Goal: Information Seeking & Learning: Learn about a topic

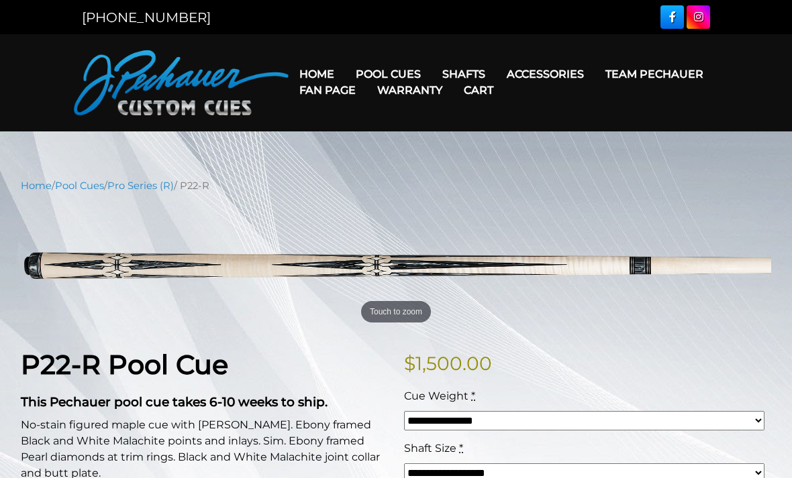
click at [155, 191] on link "Pro Series (R)" at bounding box center [140, 186] width 66 height 12
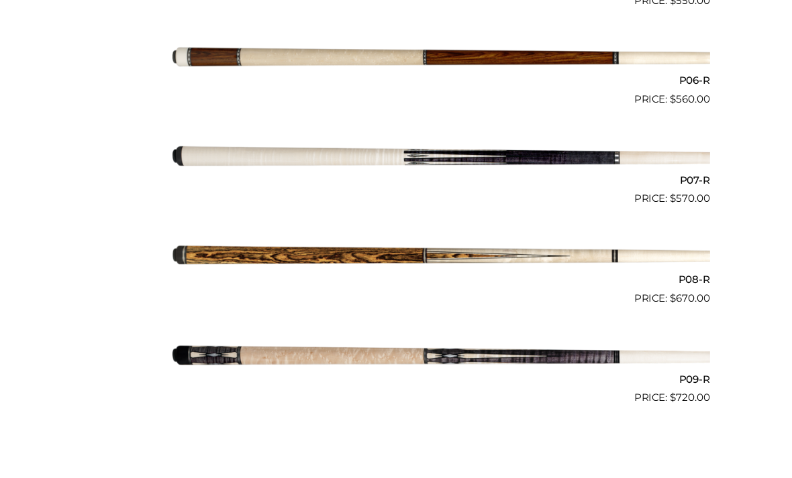
scroll to position [1111, 0]
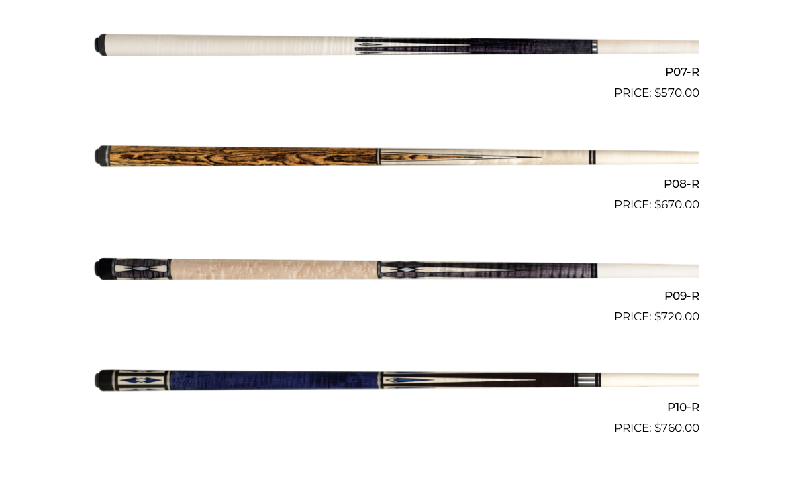
click at [333, 378] on img at bounding box center [396, 381] width 607 height 101
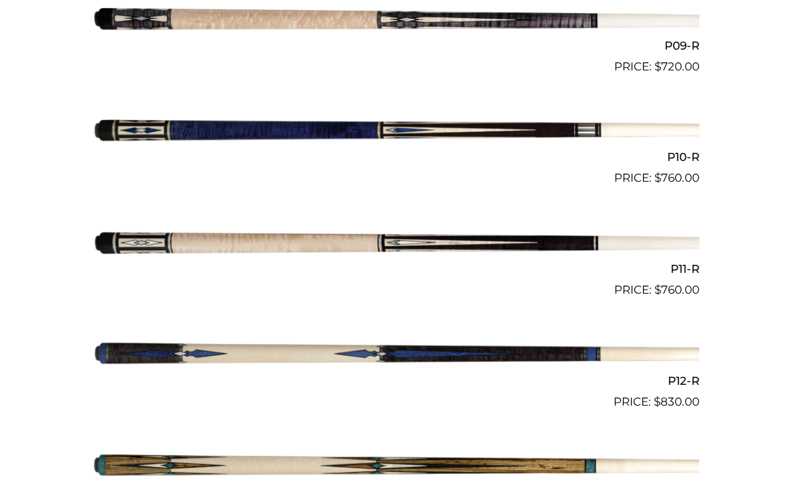
scroll to position [1362, 0]
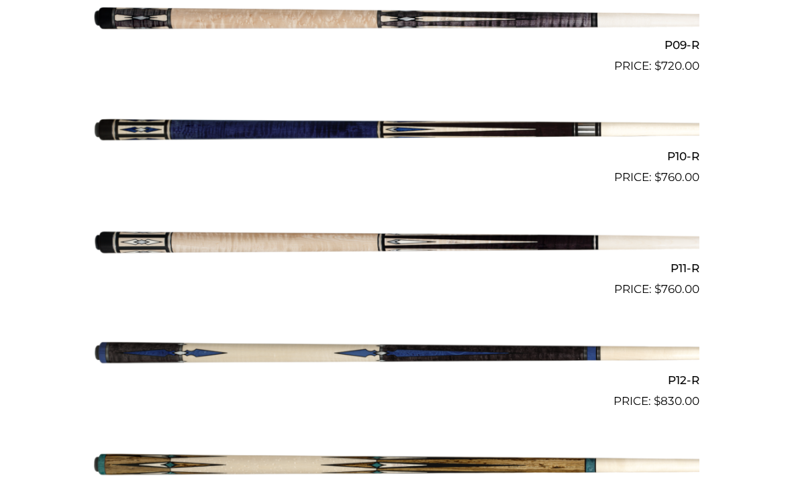
click at [336, 351] on img at bounding box center [396, 354] width 607 height 101
click at [343, 358] on img at bounding box center [396, 354] width 607 height 101
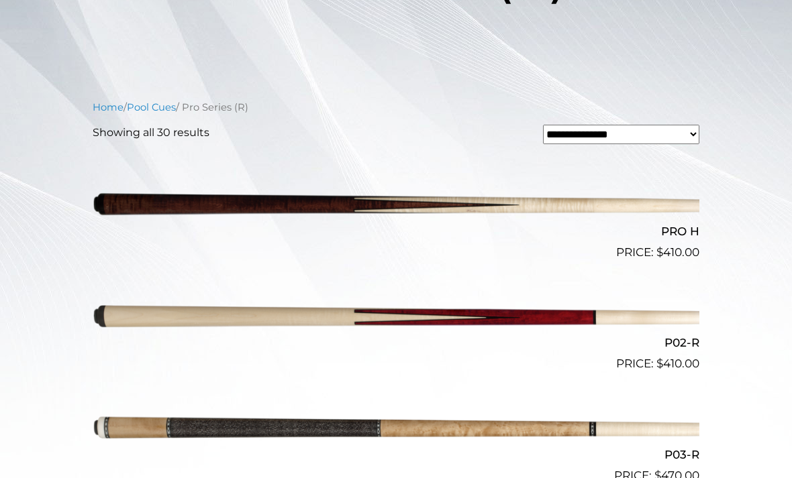
scroll to position [0, 0]
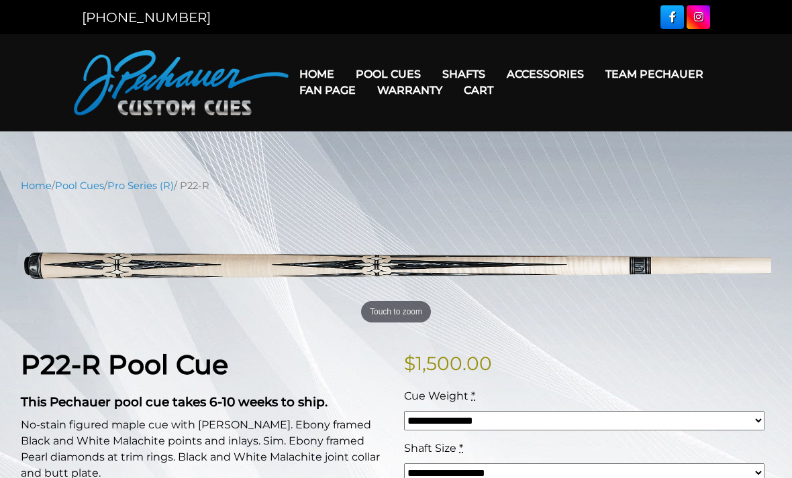
click at [594, 76] on link "Team Pechauer" at bounding box center [653, 74] width 119 height 34
click at [419, 70] on link "Pool Cues" at bounding box center [388, 74] width 87 height 34
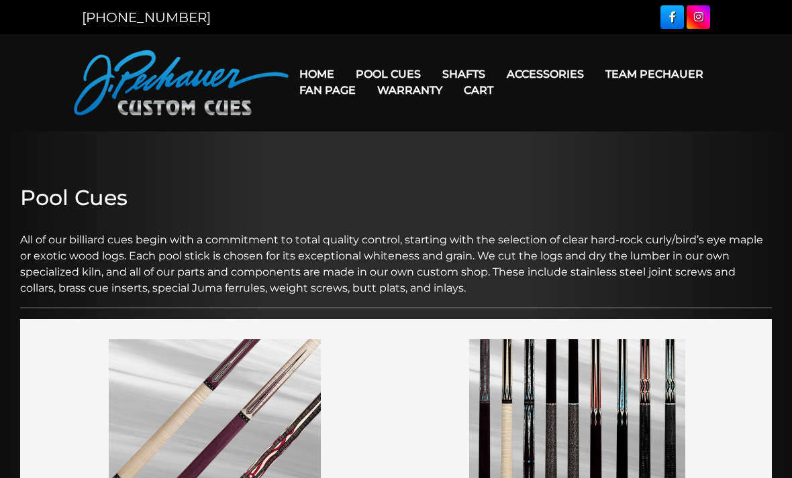
click at [366, 81] on link "Fan Page" at bounding box center [327, 90] width 78 height 34
click at [594, 78] on link "Team Pechauer" at bounding box center [653, 74] width 119 height 34
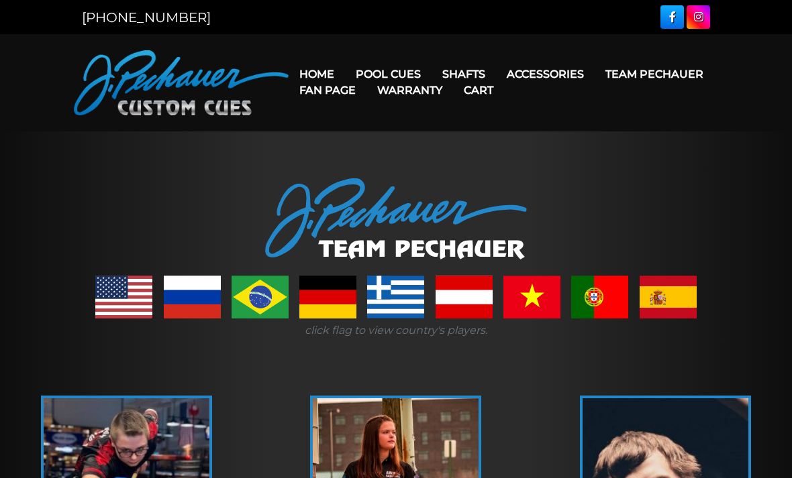
click at [366, 82] on link "Fan Page" at bounding box center [327, 90] width 78 height 34
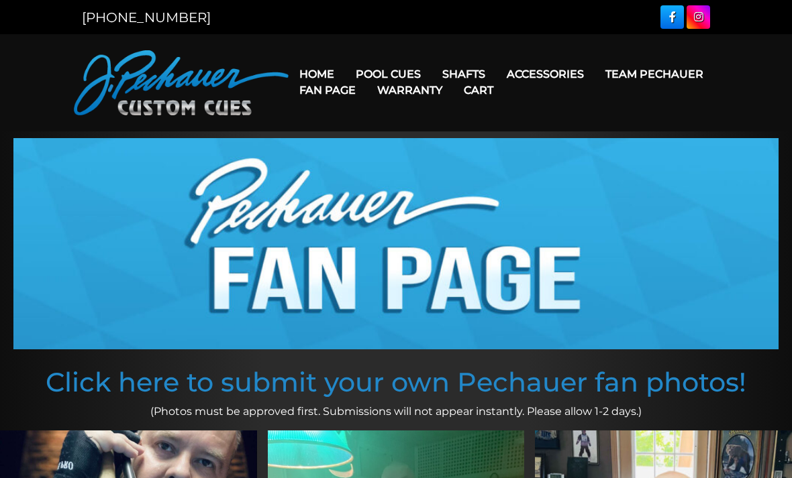
click at [594, 76] on link "Team Pechauer" at bounding box center [653, 74] width 119 height 34
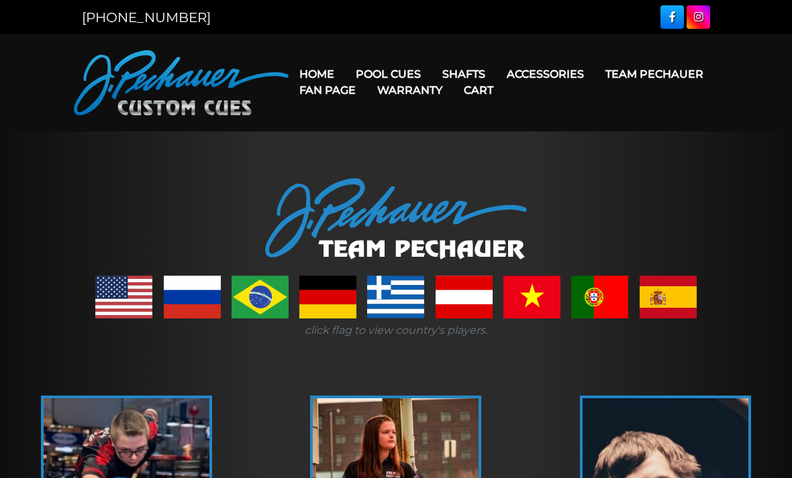
click at [594, 75] on link "Team Pechauer" at bounding box center [653, 74] width 119 height 34
click at [594, 79] on link "Team Pechauer" at bounding box center [653, 74] width 119 height 34
click at [366, 74] on link "Fan Page" at bounding box center [327, 90] width 78 height 34
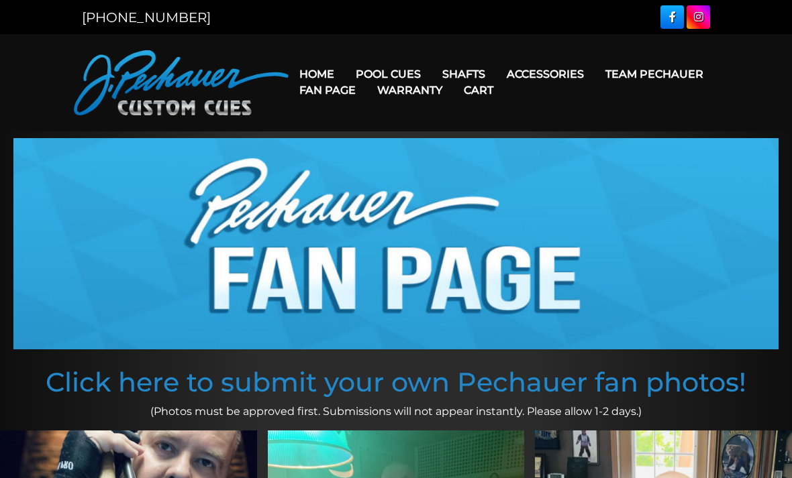
click at [366, 81] on link "Fan Page" at bounding box center [327, 90] width 78 height 34
click at [450, 119] on link "JP Series (T) – NEW" at bounding box center [428, 112] width 165 height 19
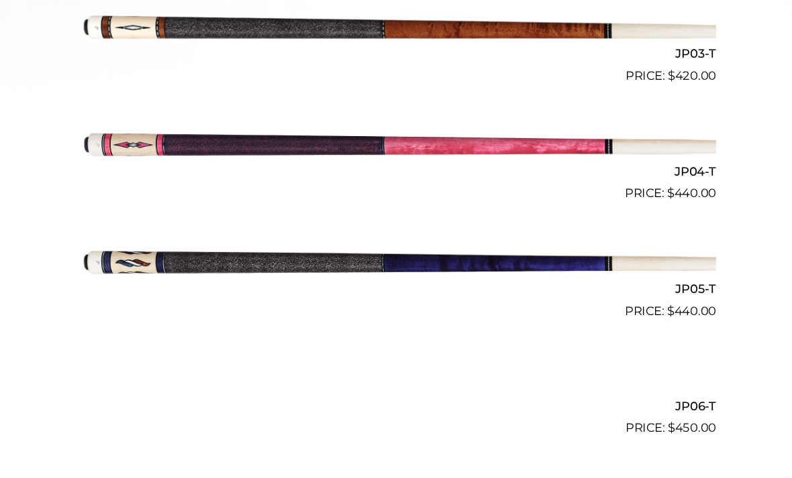
scroll to position [682, 0]
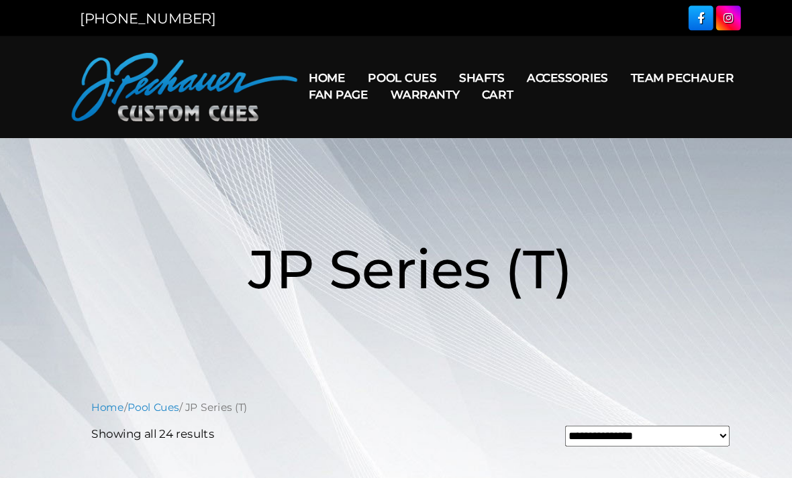
click at [594, 80] on link "Team Pechauer" at bounding box center [653, 74] width 119 height 34
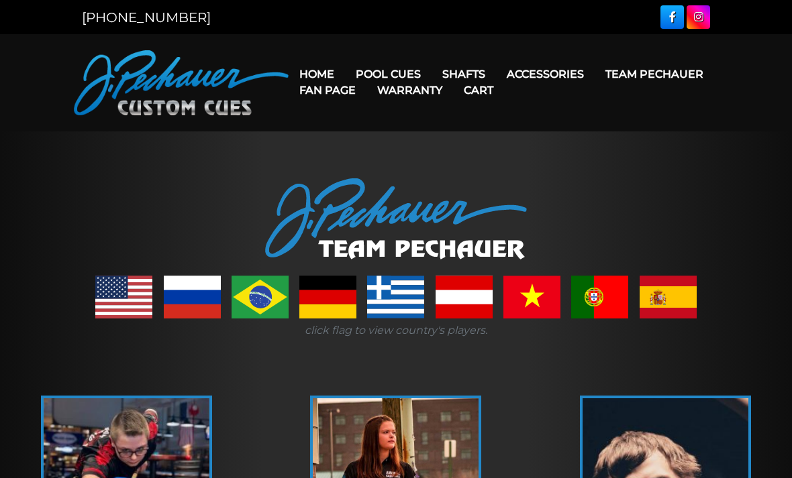
click at [384, 235] on link "Retired Cues" at bounding box center [428, 226] width 165 height 19
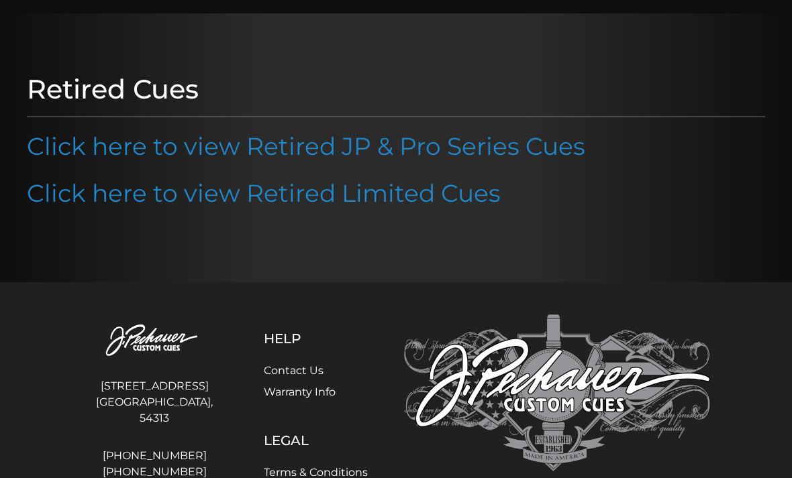
scroll to position [112, 0]
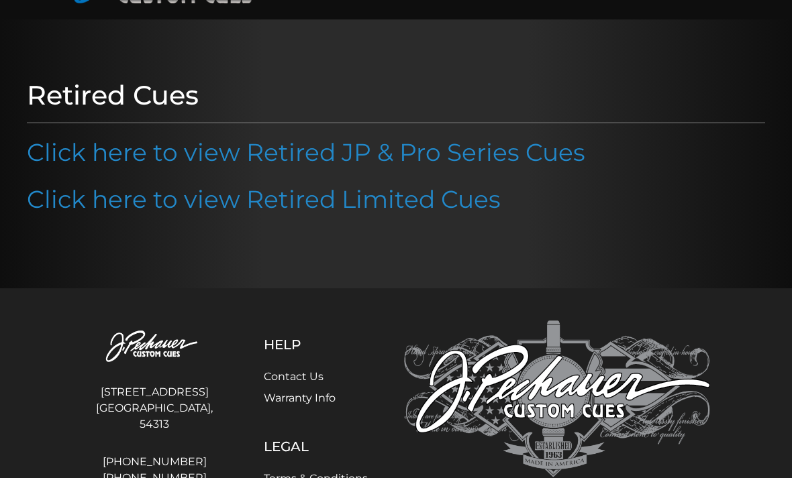
click at [281, 158] on link "Click here to view Retired JP & Pro Series Cues" at bounding box center [306, 153] width 558 height 30
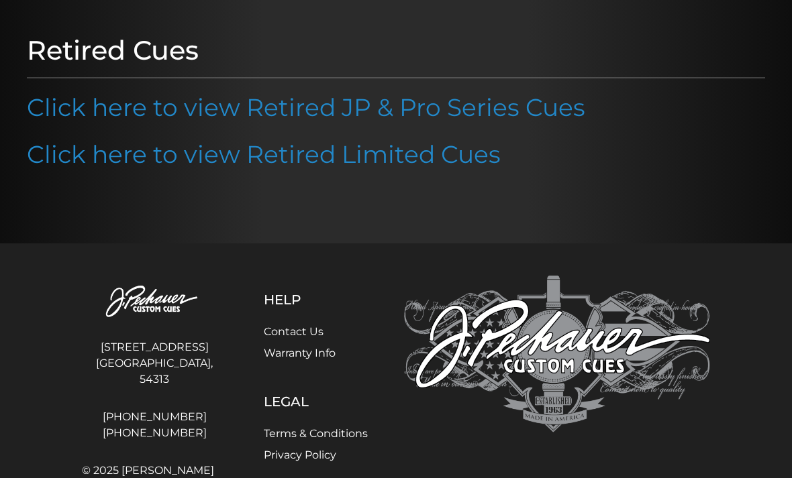
scroll to position [156, 0]
click at [115, 109] on link "Click here to view Retired JP & Pro Series Cues" at bounding box center [306, 108] width 558 height 30
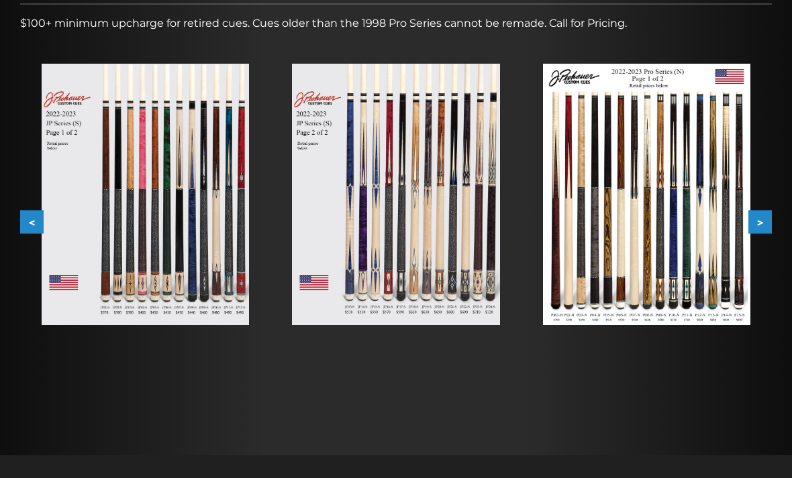
scroll to position [229, 0]
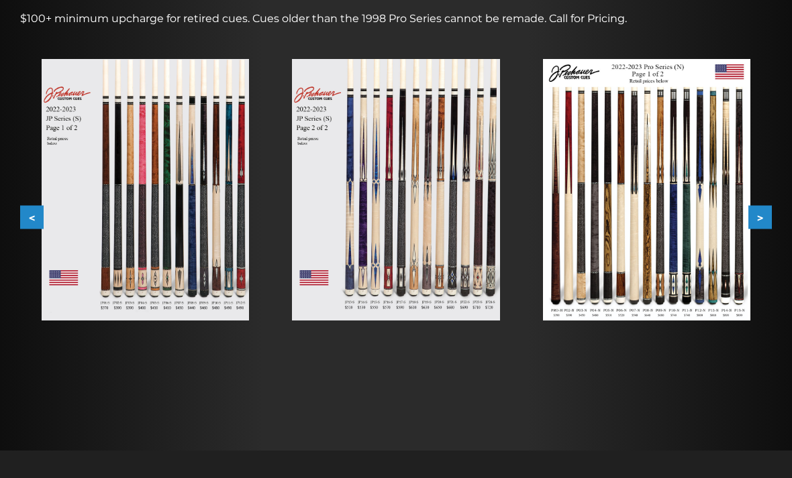
click at [193, 293] on img at bounding box center [145, 190] width 207 height 262
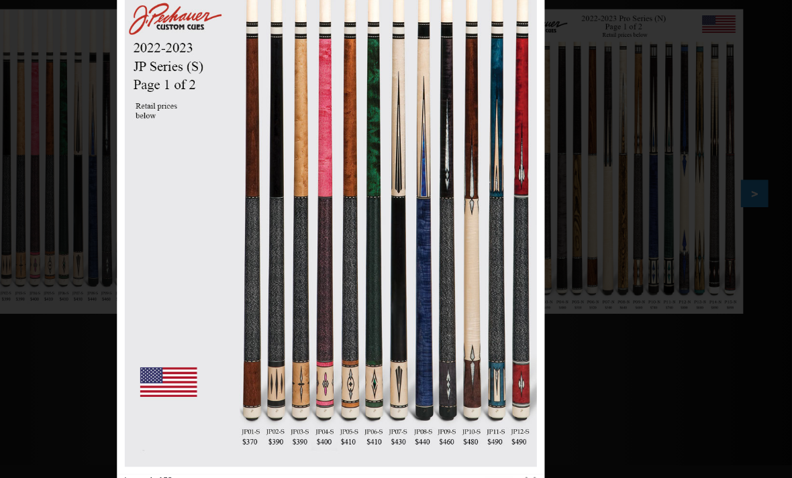
scroll to position [280, 0]
click at [529, 423] on link at bounding box center [551, 417] width 44 height 19
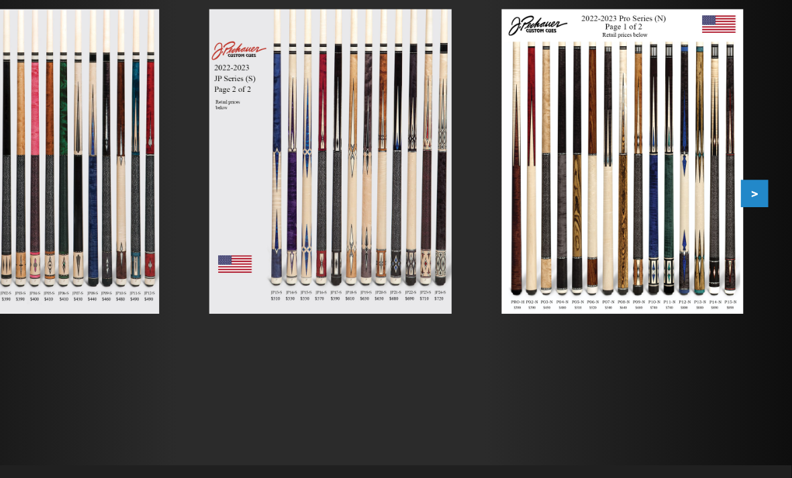
click at [325, 211] on img at bounding box center [395, 139] width 207 height 262
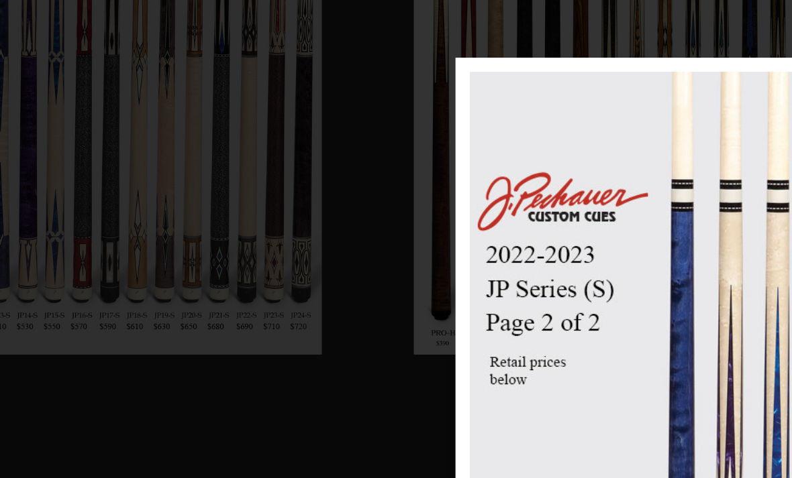
click at [562, 177] on link at bounding box center [644, 360] width 165 height 459
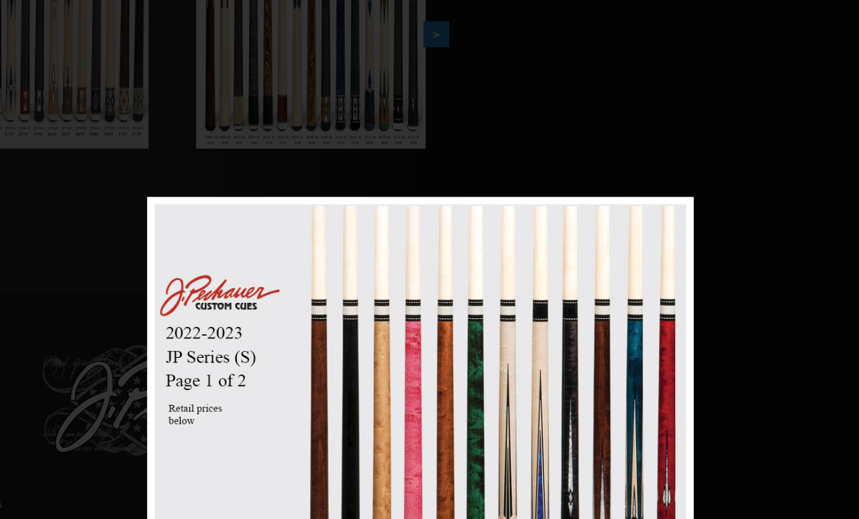
scroll to position [415, 350]
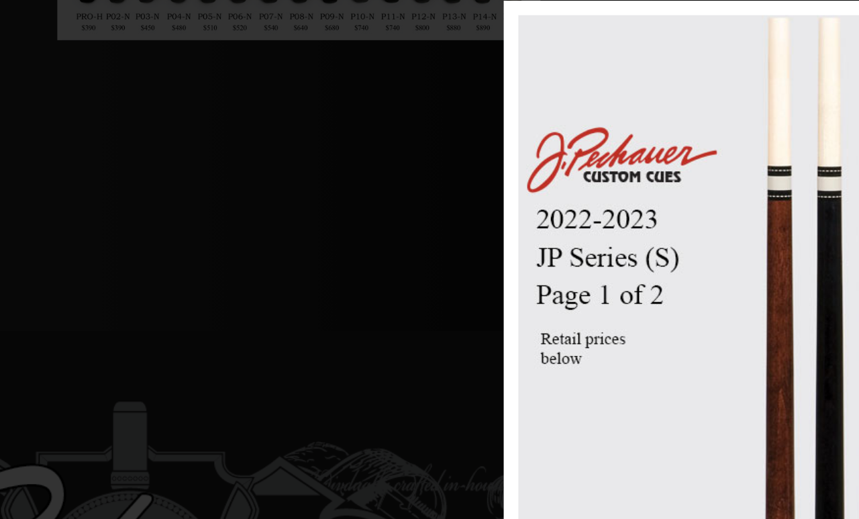
click at [207, 127] on div "Image 4 of 53" at bounding box center [636, 385] width 859 height 519
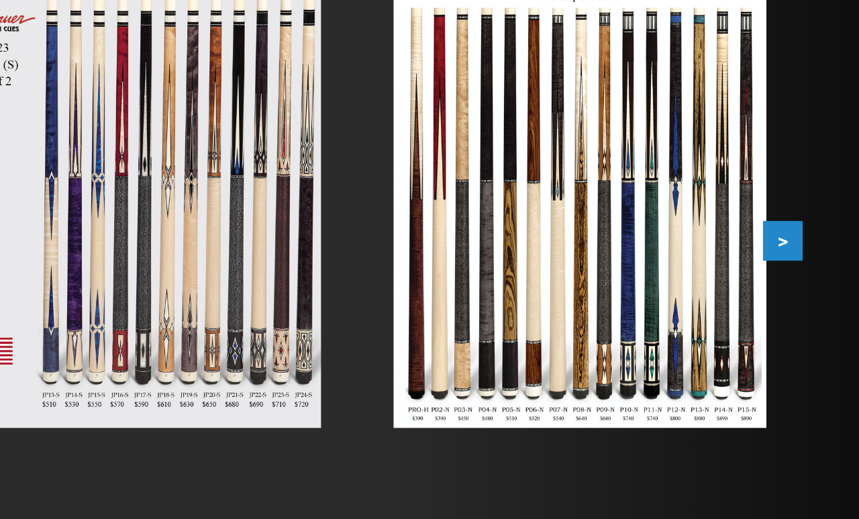
scroll to position [305, 0]
click at [791, 141] on button ">" at bounding box center [813, 144] width 23 height 23
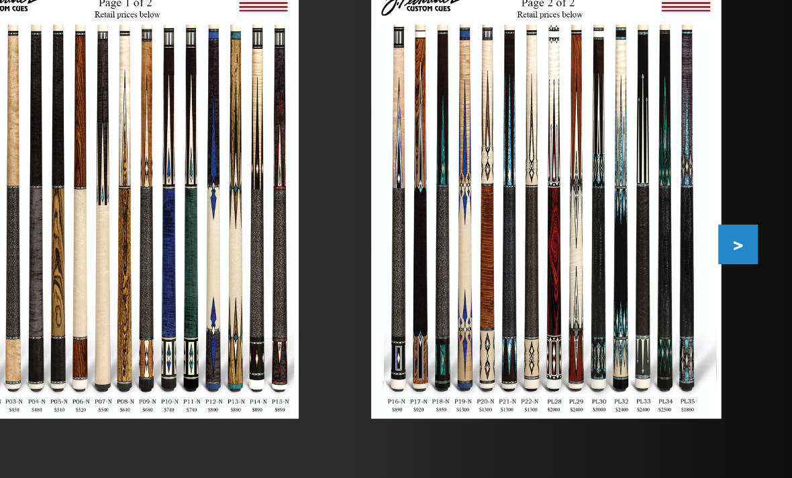
scroll to position [301, 0]
click at [748, 138] on button ">" at bounding box center [759, 145] width 23 height 23
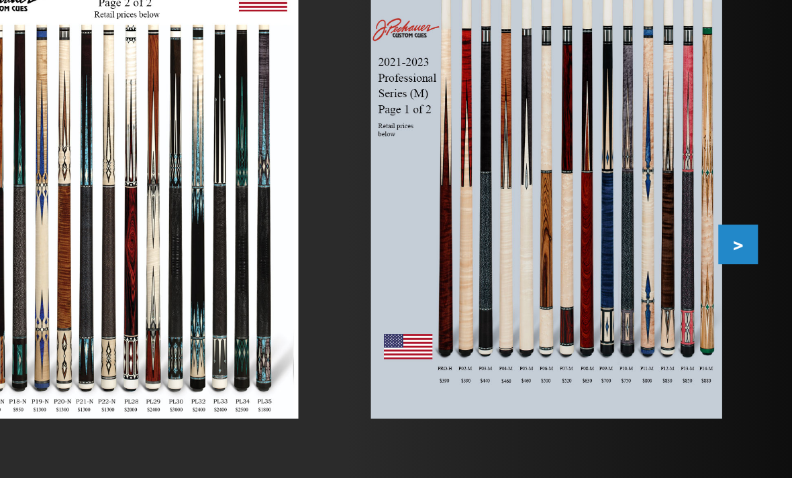
click at [748, 146] on button ">" at bounding box center [759, 145] width 23 height 23
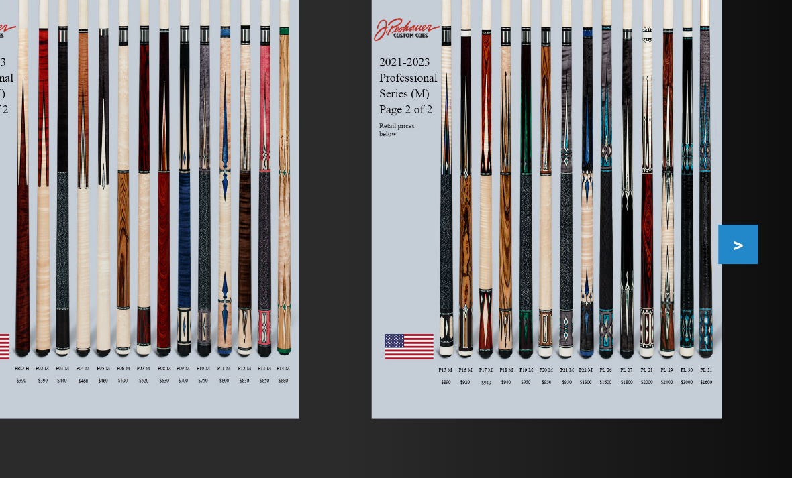
click at [748, 141] on button ">" at bounding box center [759, 145] width 23 height 23
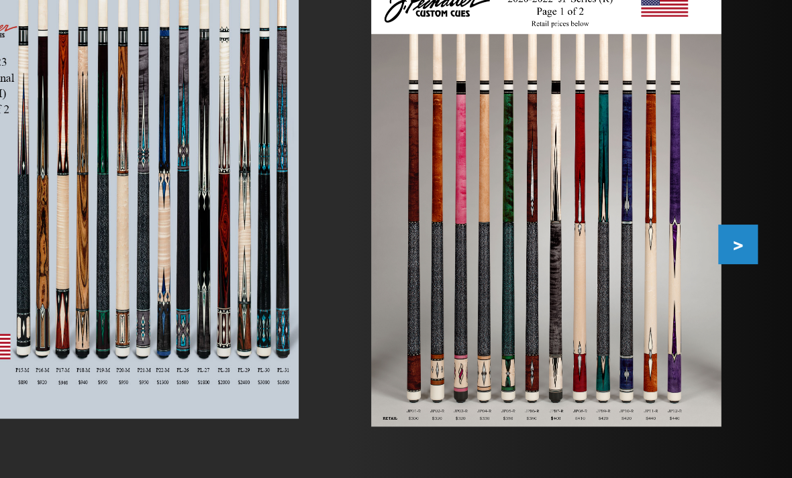
click at [748, 146] on button ">" at bounding box center [759, 145] width 23 height 23
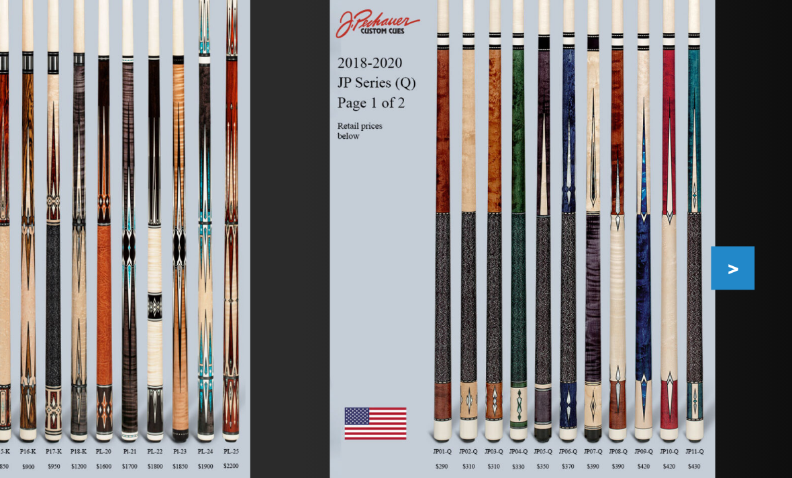
scroll to position [296, 0]
click at [748, 146] on button ">" at bounding box center [759, 150] width 23 height 23
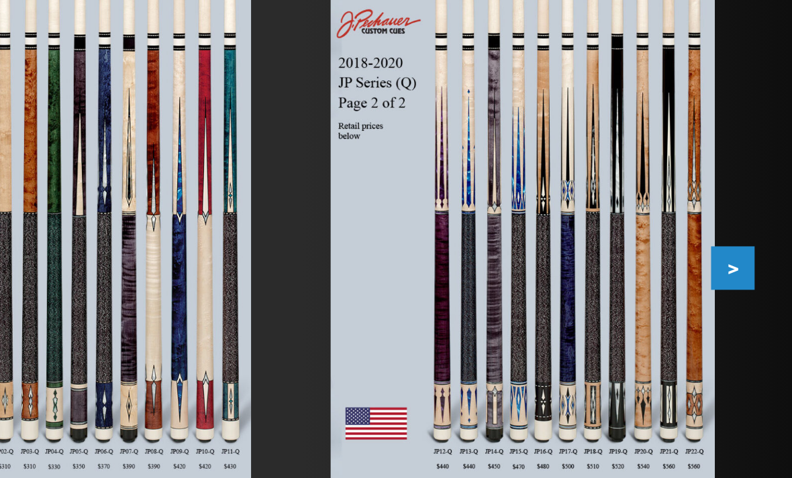
click at [748, 140] on button ">" at bounding box center [759, 150] width 23 height 23
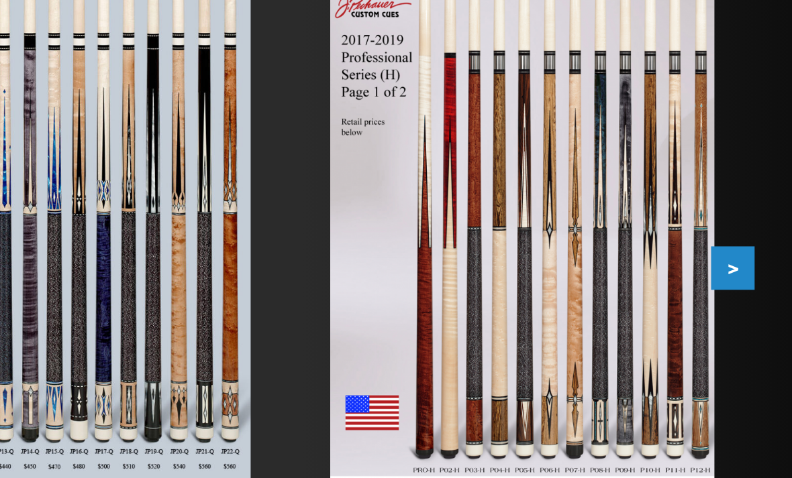
click at [748, 146] on button ">" at bounding box center [759, 150] width 23 height 23
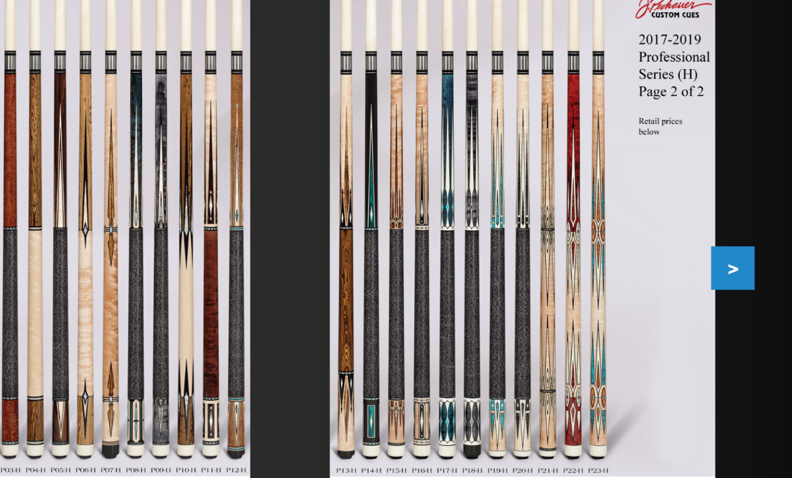
click at [748, 146] on button ">" at bounding box center [759, 150] width 23 height 23
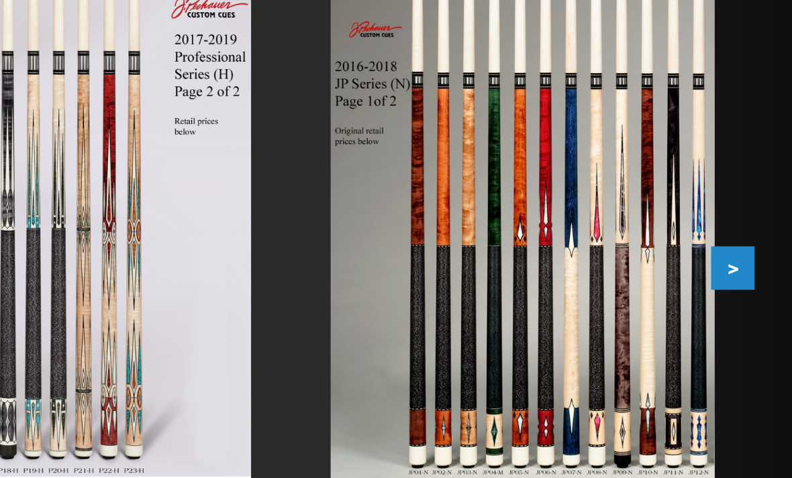
click at [748, 145] on button ">" at bounding box center [759, 150] width 23 height 23
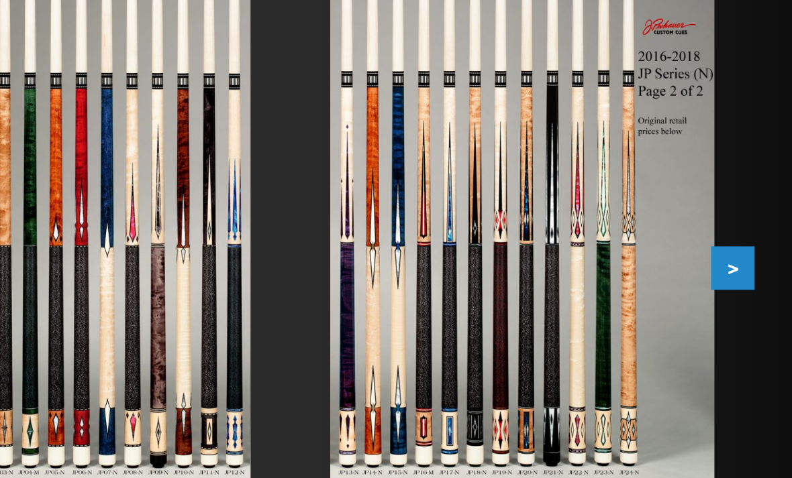
click at [748, 145] on button ">" at bounding box center [759, 150] width 23 height 23
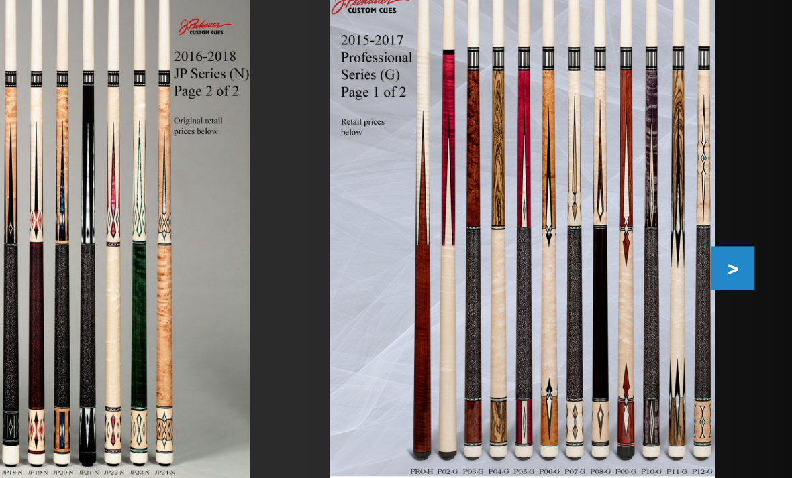
click at [748, 144] on button ">" at bounding box center [759, 150] width 23 height 23
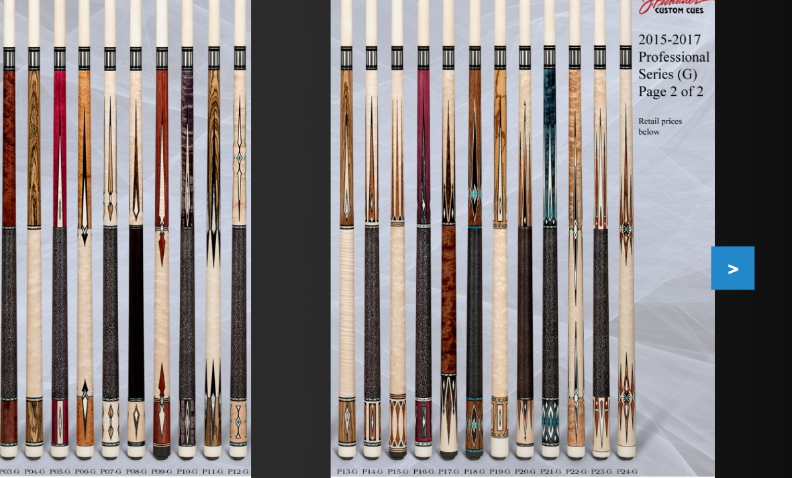
click at [748, 146] on button ">" at bounding box center [759, 150] width 23 height 23
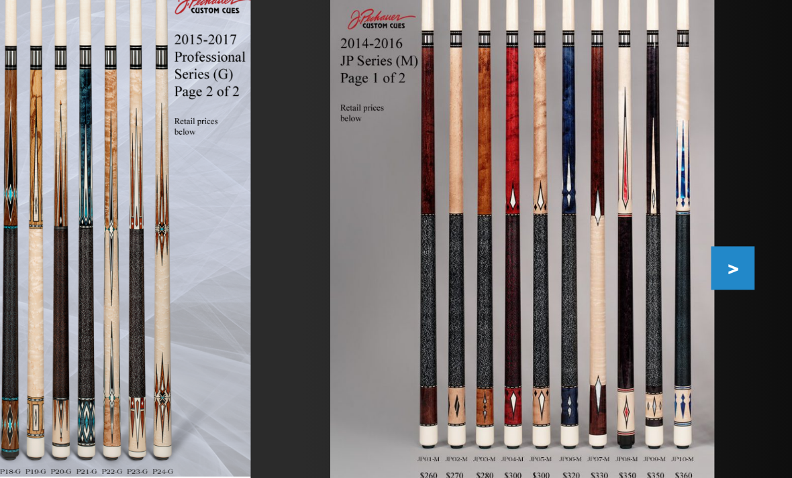
click at [748, 145] on button ">" at bounding box center [759, 150] width 23 height 23
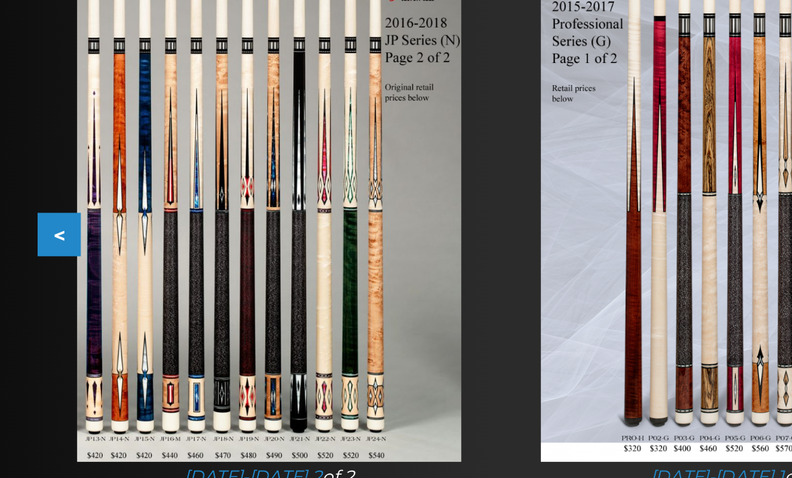
click at [93, 68] on img at bounding box center [145, 132] width 207 height 281
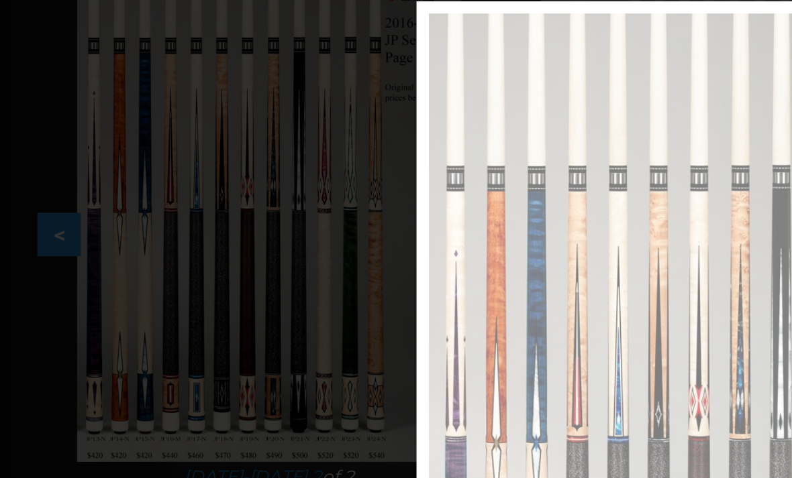
click at [24, 127] on div "Image 19 of 53" at bounding box center [396, 263] width 792 height 478
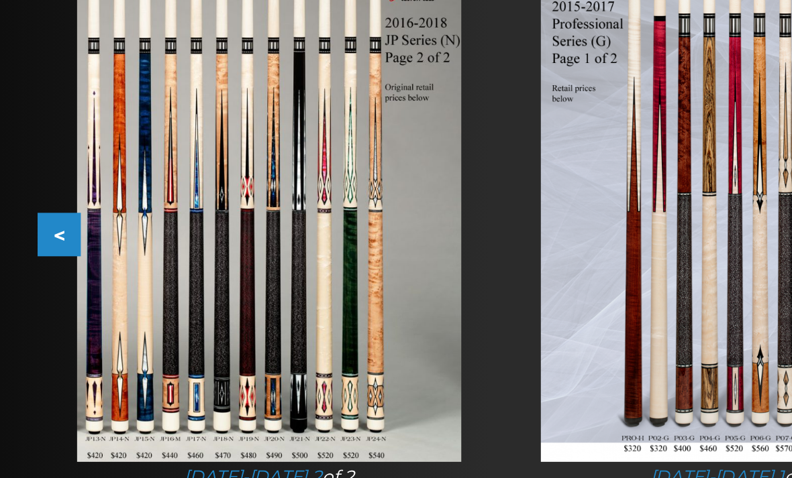
click at [24, 139] on button "<" at bounding box center [31, 150] width 23 height 23
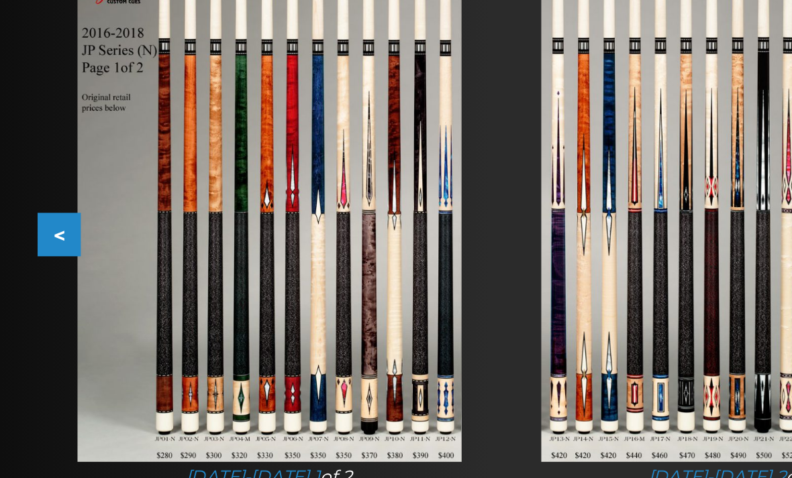
click at [28, 139] on button "<" at bounding box center [31, 150] width 23 height 23
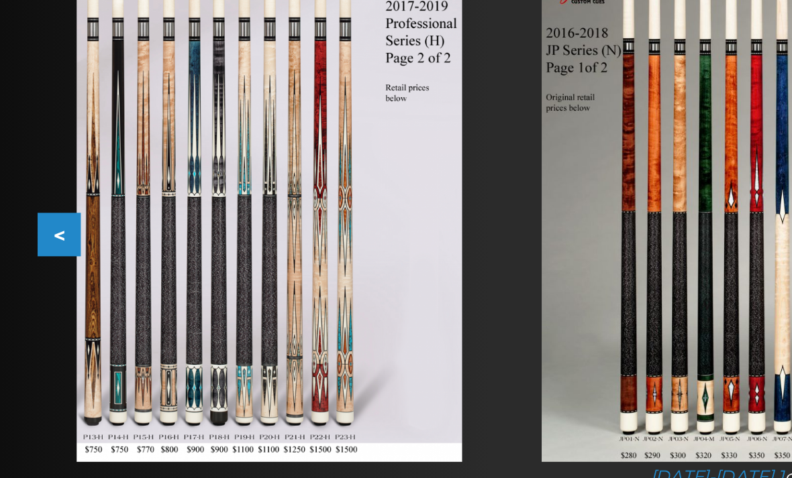
click at [25, 139] on button "<" at bounding box center [31, 150] width 23 height 23
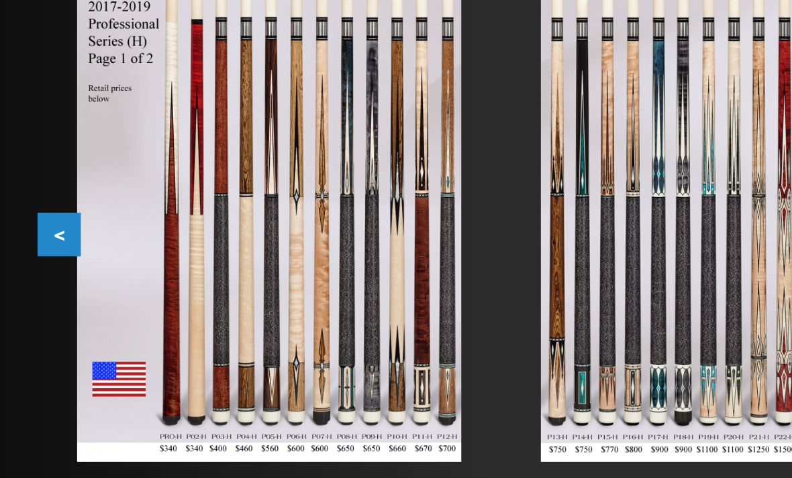
click at [16, 126] on div "Retired JP and Pro Cues $100+ minimum upcharge for retired cues. Cues older tha…" at bounding box center [395, 110] width 765 height 454
click at [26, 139] on button "<" at bounding box center [31, 150] width 23 height 23
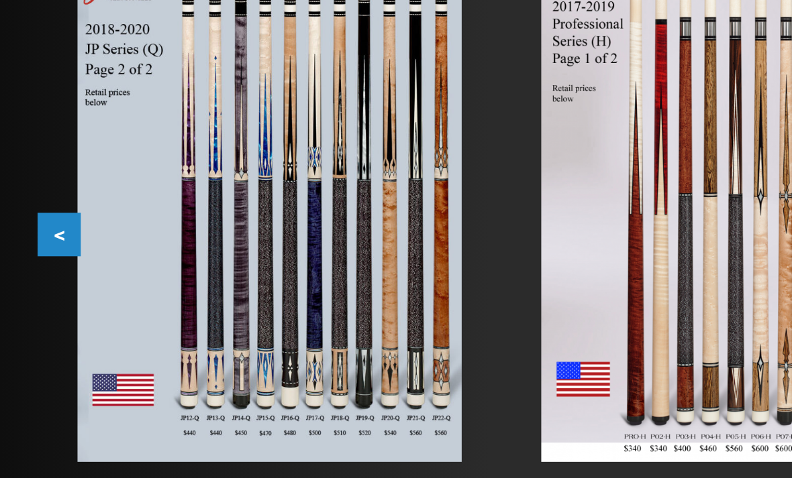
click at [22, 139] on button "<" at bounding box center [31, 150] width 23 height 23
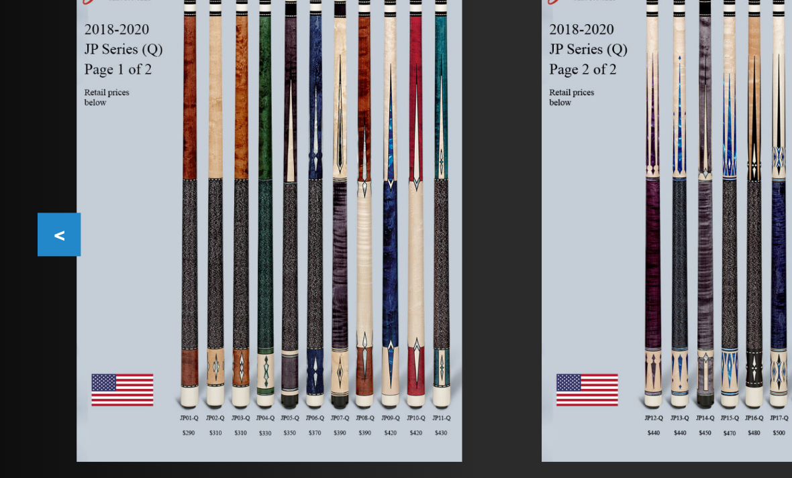
click at [24, 139] on button "<" at bounding box center [31, 150] width 23 height 23
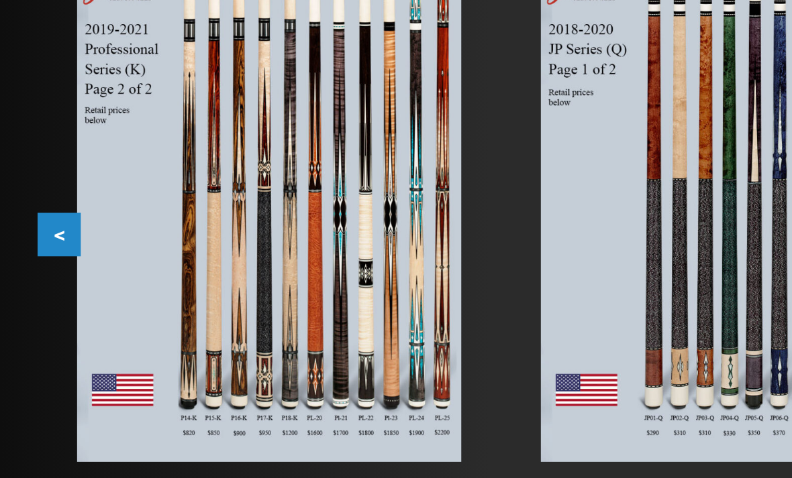
click at [26, 139] on button "<" at bounding box center [31, 150] width 23 height 23
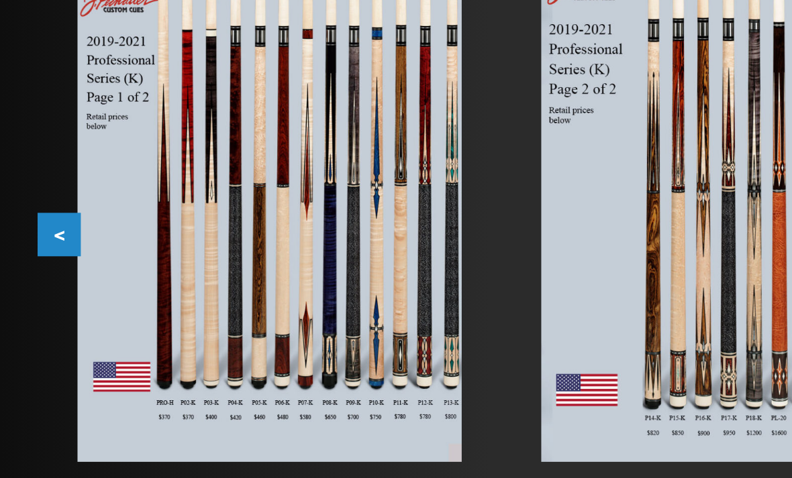
click at [28, 139] on button "<" at bounding box center [31, 150] width 23 height 23
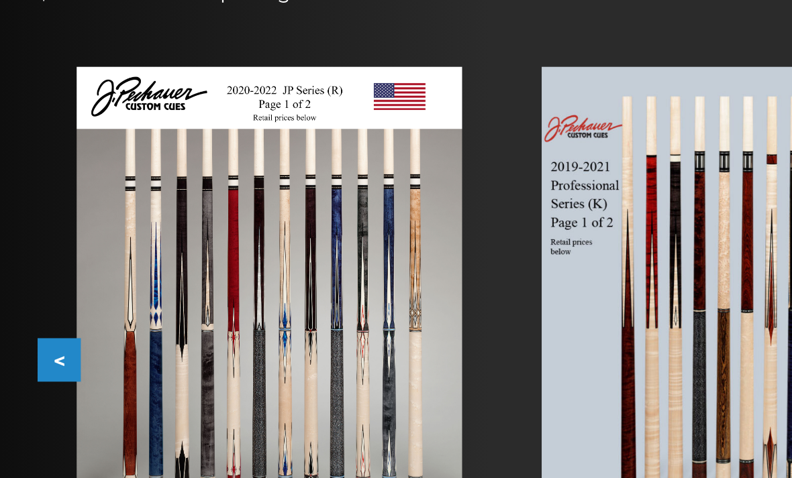
scroll to position [251, 0]
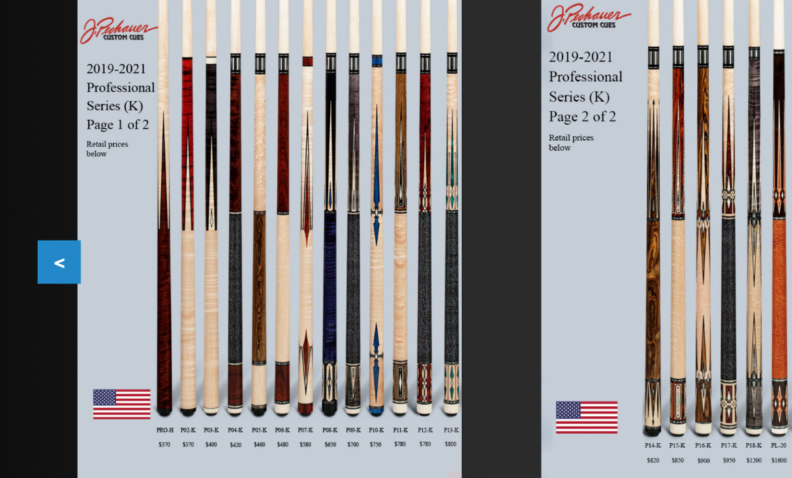
click at [27, 184] on button "<" at bounding box center [31, 195] width 23 height 23
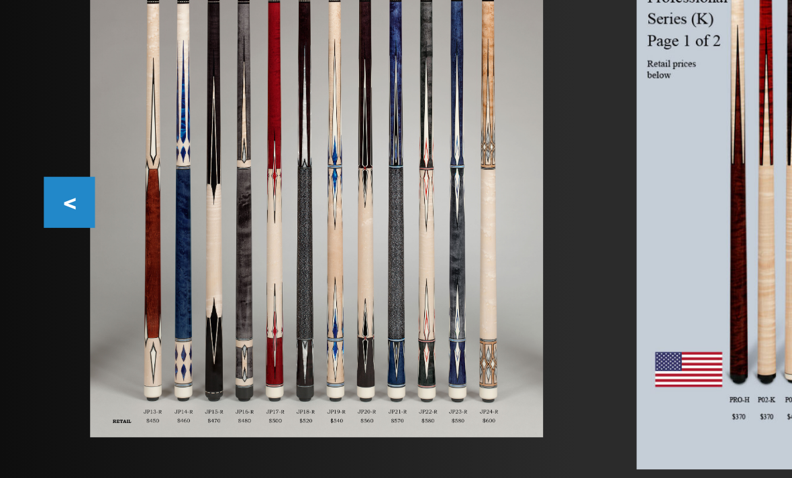
click at [31, 184] on button "<" at bounding box center [31, 195] width 23 height 23
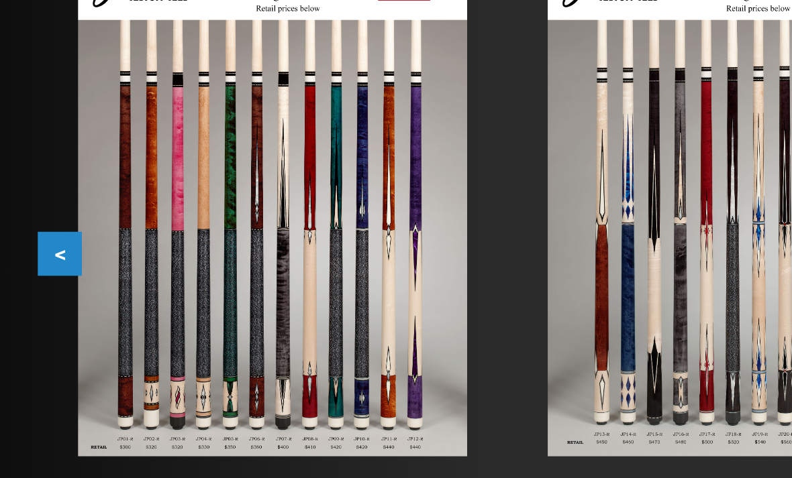
click at [29, 184] on button "<" at bounding box center [31, 195] width 23 height 23
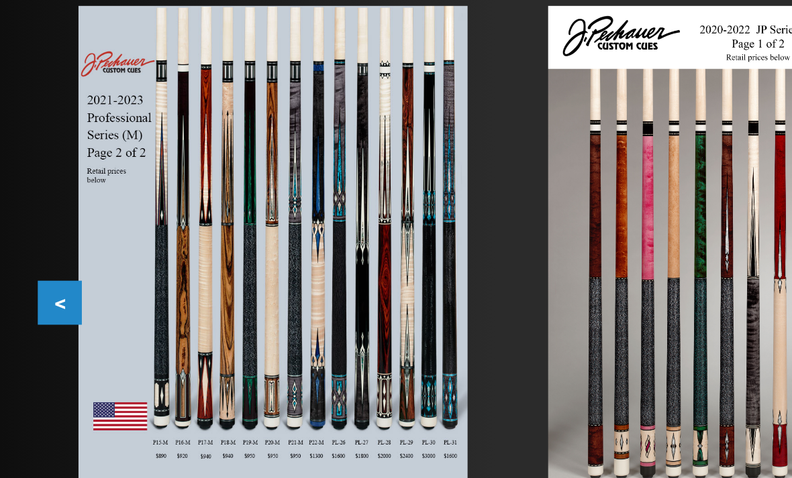
click at [31, 184] on button "<" at bounding box center [31, 195] width 23 height 23
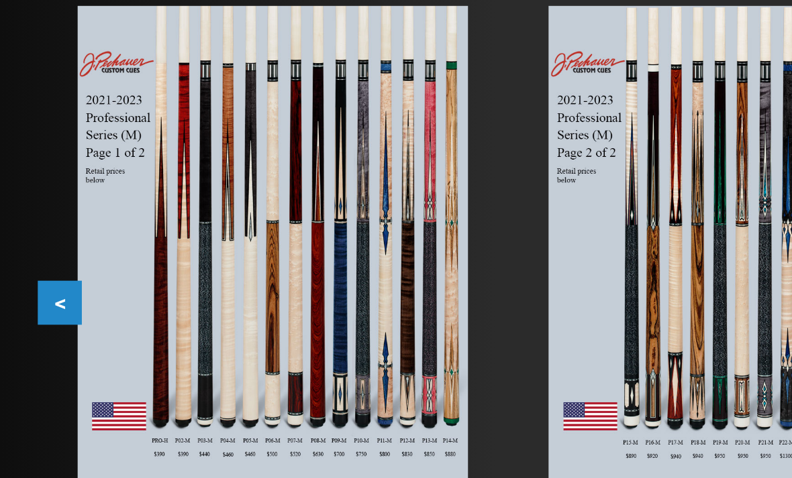
click at [23, 184] on button "<" at bounding box center [31, 195] width 23 height 23
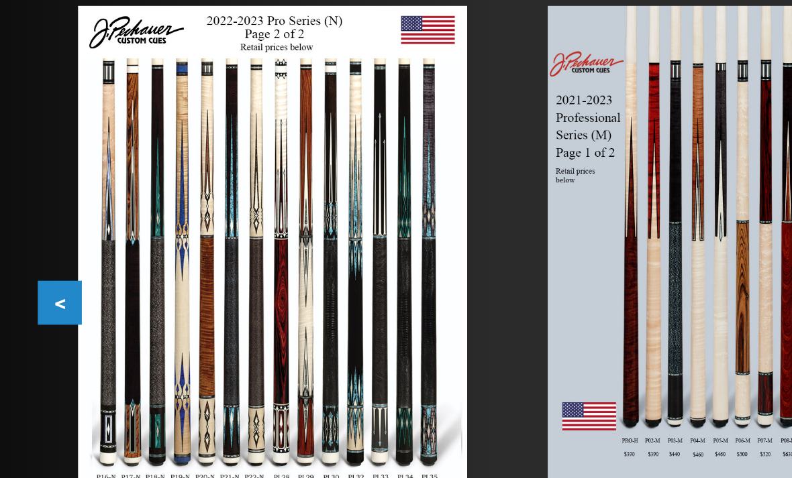
click at [25, 184] on button "<" at bounding box center [31, 195] width 23 height 23
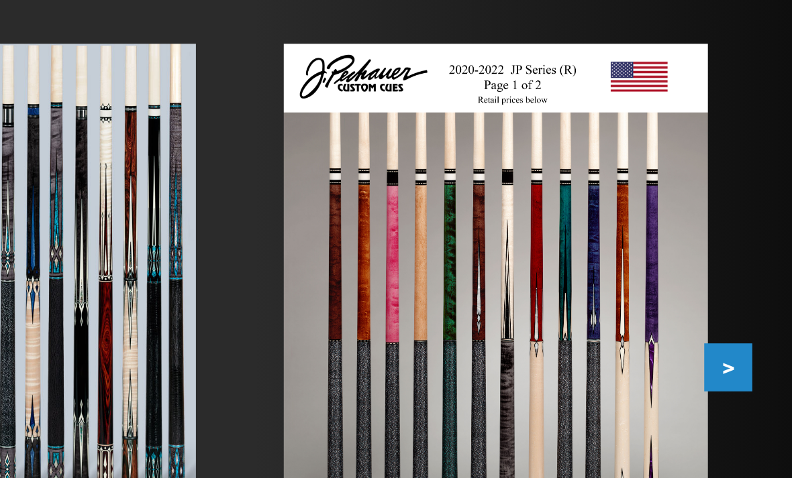
click at [748, 184] on button ">" at bounding box center [759, 195] width 23 height 23
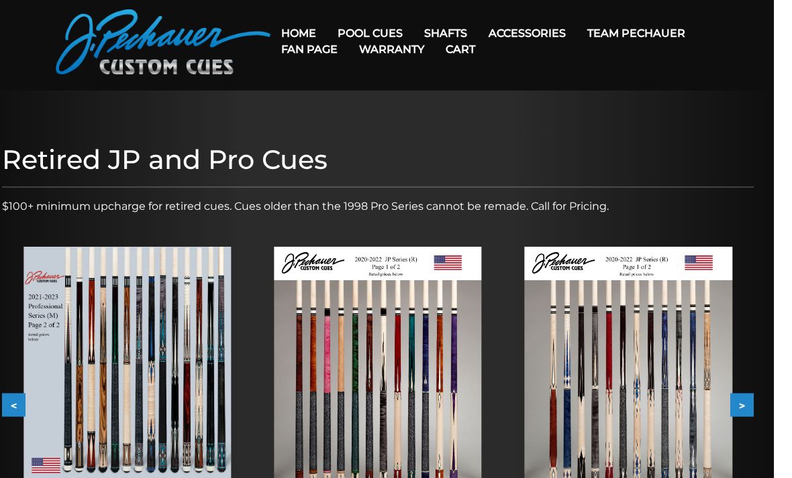
scroll to position [66, 0]
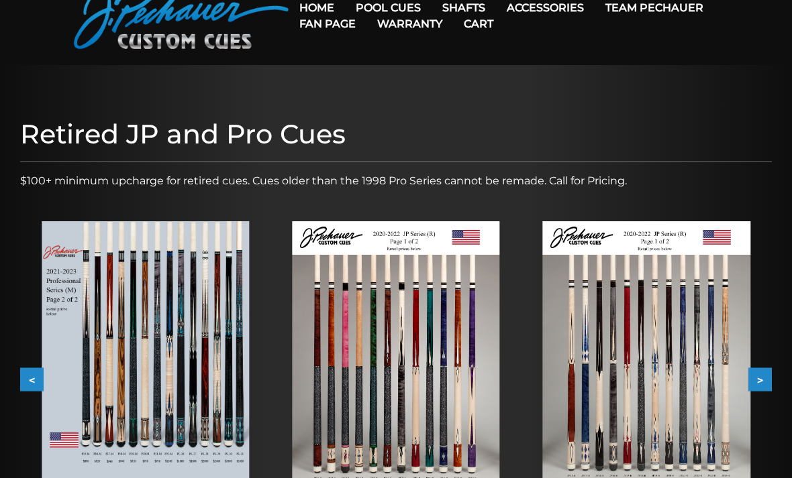
click at [38, 386] on button "<" at bounding box center [31, 379] width 23 height 23
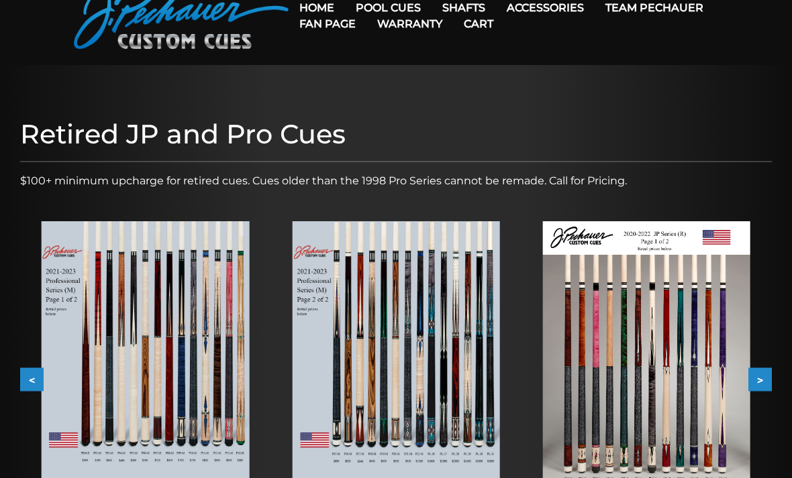
click at [39, 373] on button "<" at bounding box center [31, 379] width 23 height 23
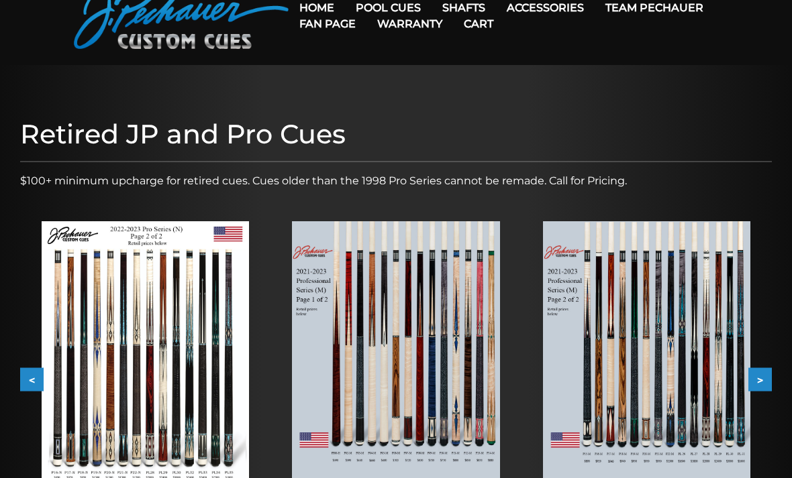
click at [763, 378] on button ">" at bounding box center [759, 379] width 23 height 23
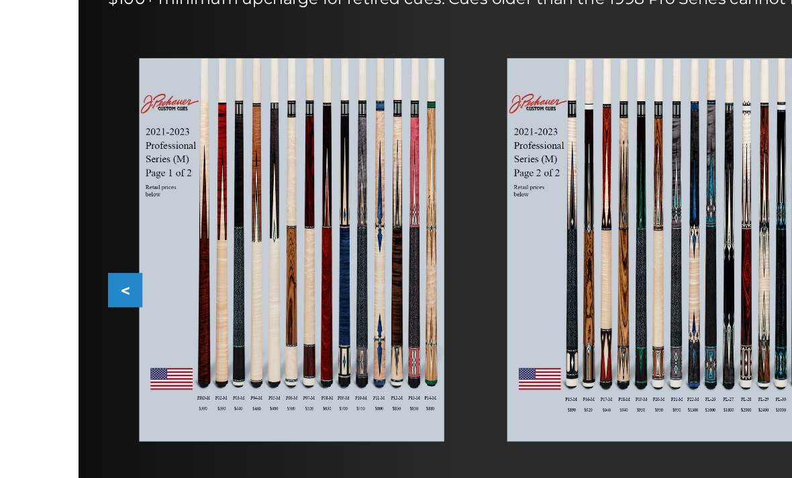
scroll to position [127, 0]
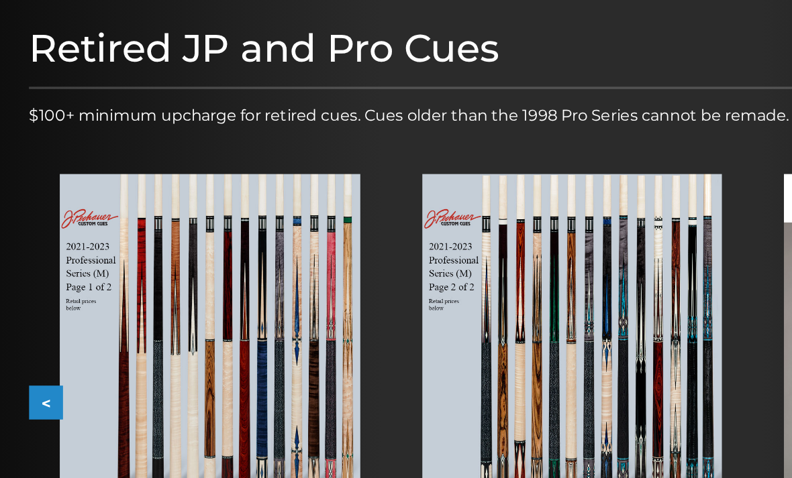
click at [31, 307] on button "<" at bounding box center [31, 318] width 23 height 23
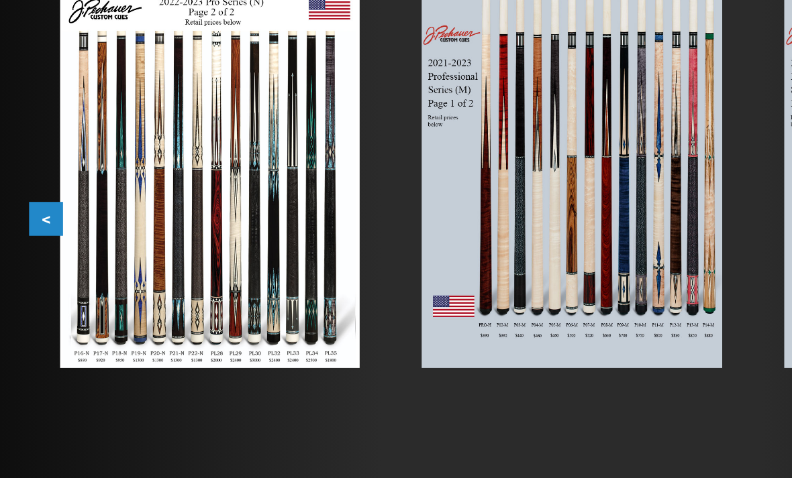
scroll to position [176, 0]
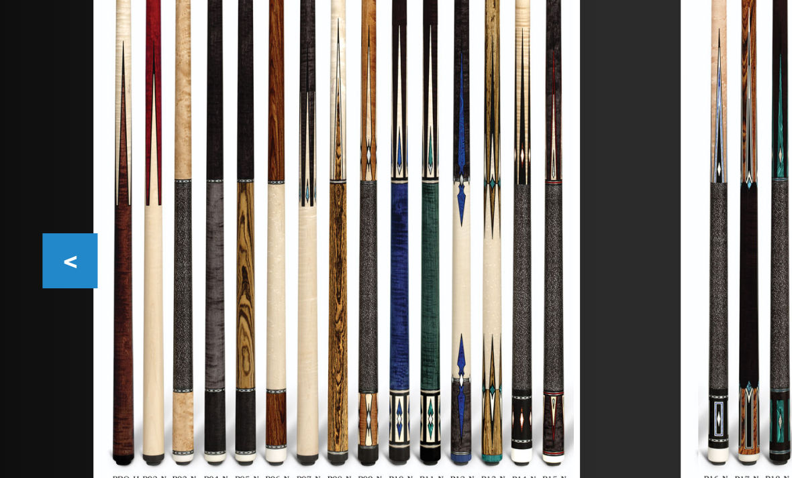
click at [31, 258] on button "<" at bounding box center [31, 269] width 23 height 23
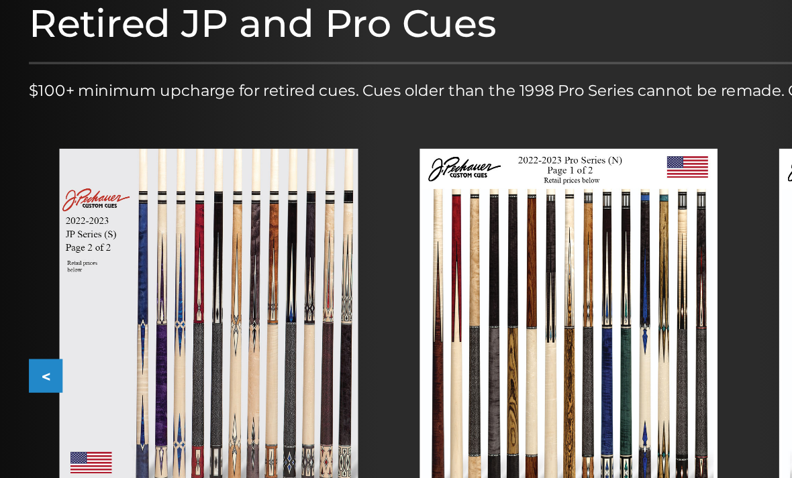
click at [38, 260] on button "<" at bounding box center [31, 269] width 23 height 23
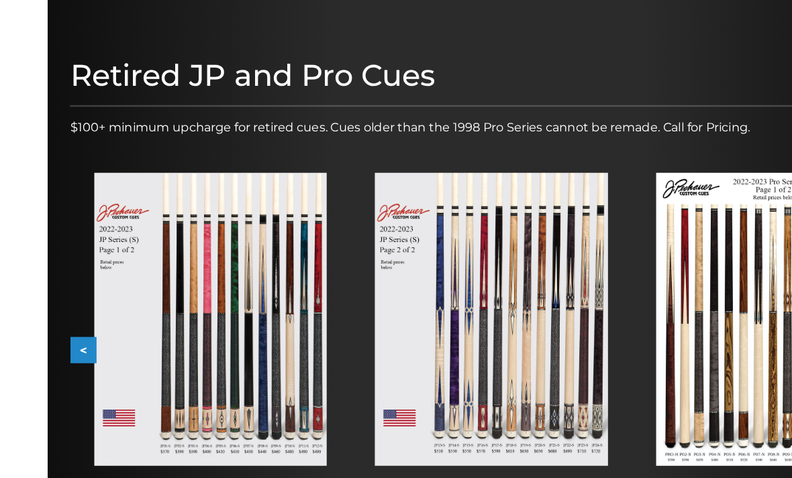
scroll to position [133, 0]
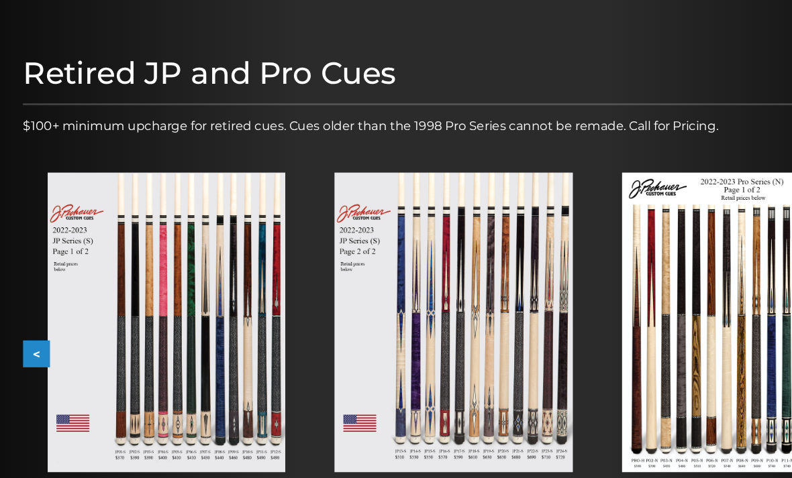
click at [38, 308] on button "<" at bounding box center [31, 313] width 23 height 23
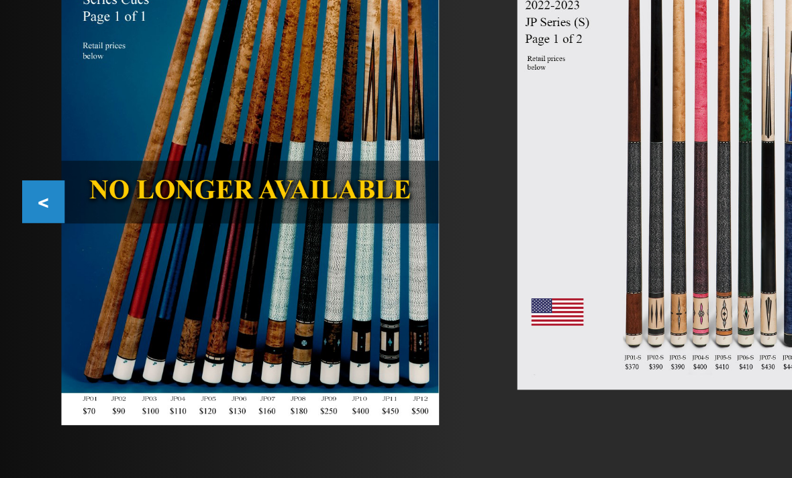
scroll to position [191, 0]
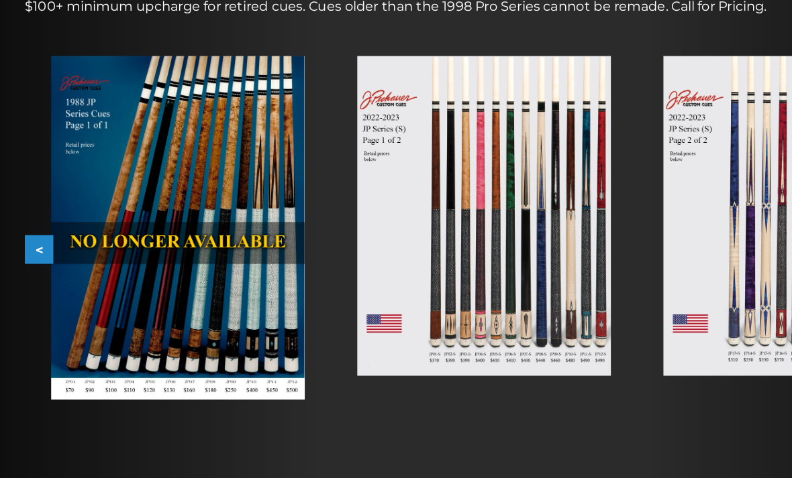
click at [21, 244] on button "<" at bounding box center [31, 255] width 23 height 23
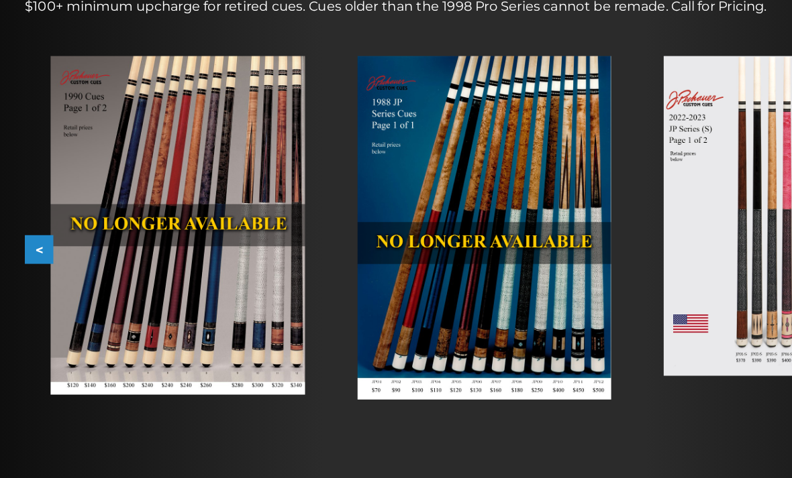
click at [19, 189] on div "Retired JP and Pro Cues $100+ minimum upcharge for retired cues. Cues older tha…" at bounding box center [395, 214] width 765 height 454
click at [30, 244] on button "<" at bounding box center [31, 255] width 23 height 23
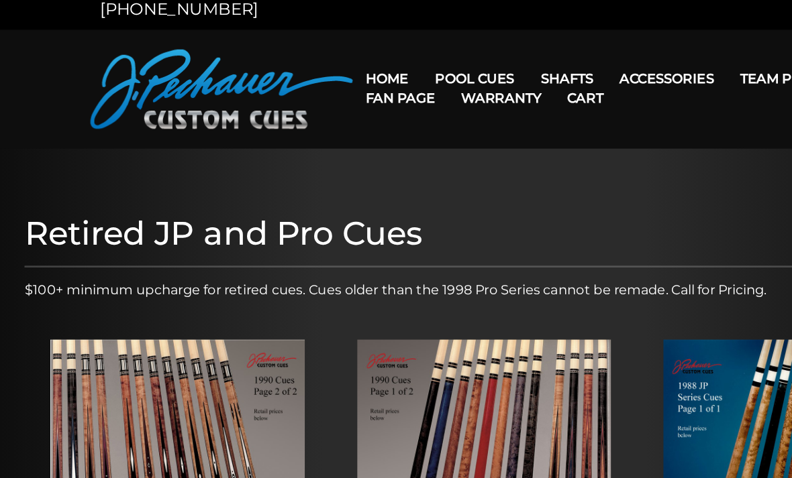
scroll to position [0, 0]
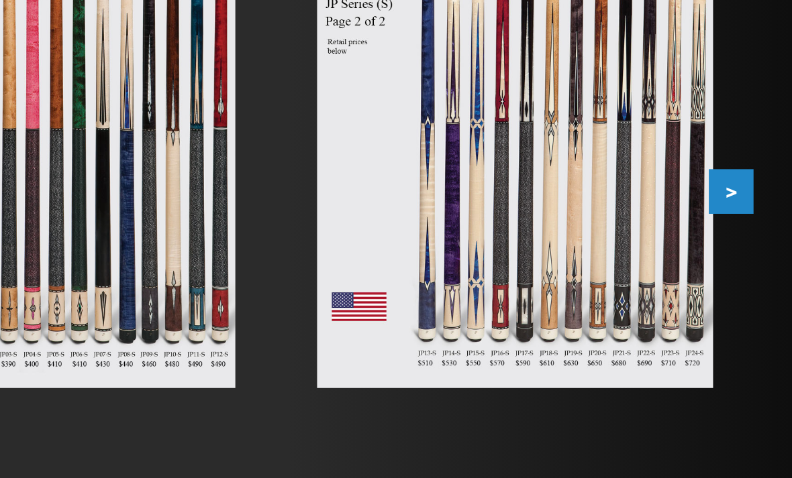
scroll to position [226, 0]
click at [748, 209] on button ">" at bounding box center [759, 220] width 23 height 23
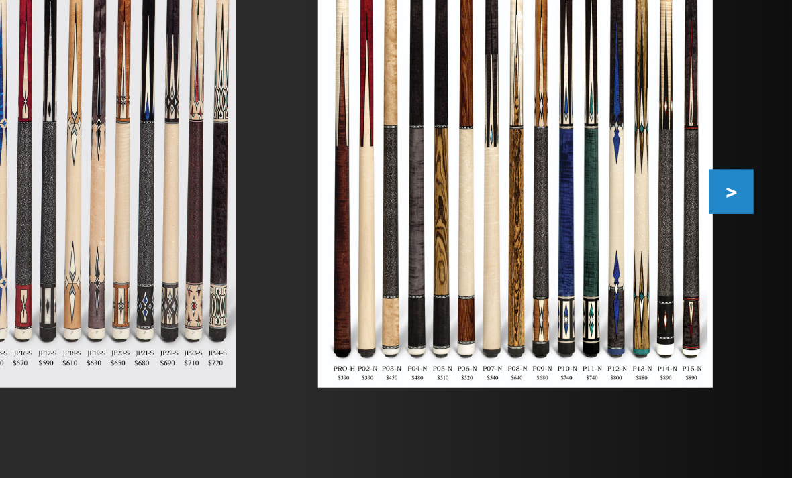
click at [748, 209] on button ">" at bounding box center [759, 220] width 23 height 23
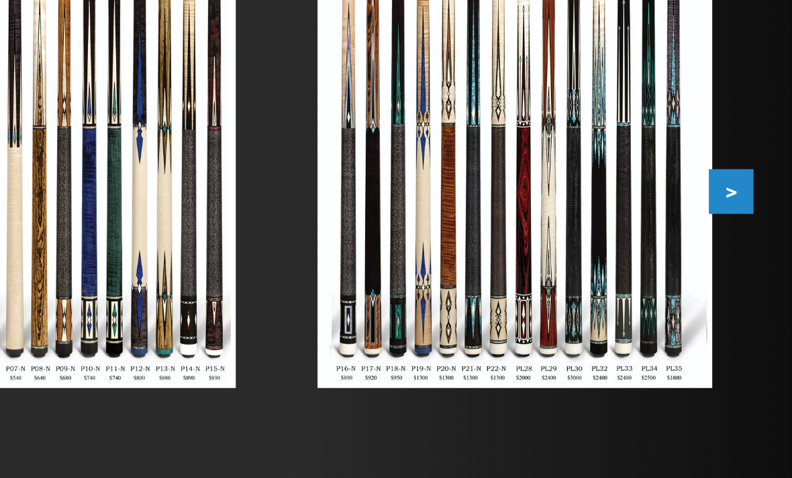
click at [748, 209] on button ">" at bounding box center [759, 220] width 23 height 23
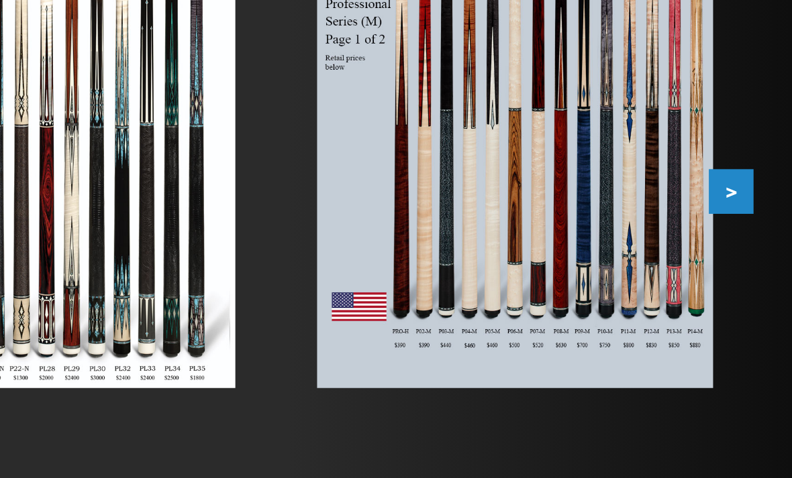
click at [748, 209] on button ">" at bounding box center [759, 220] width 23 height 23
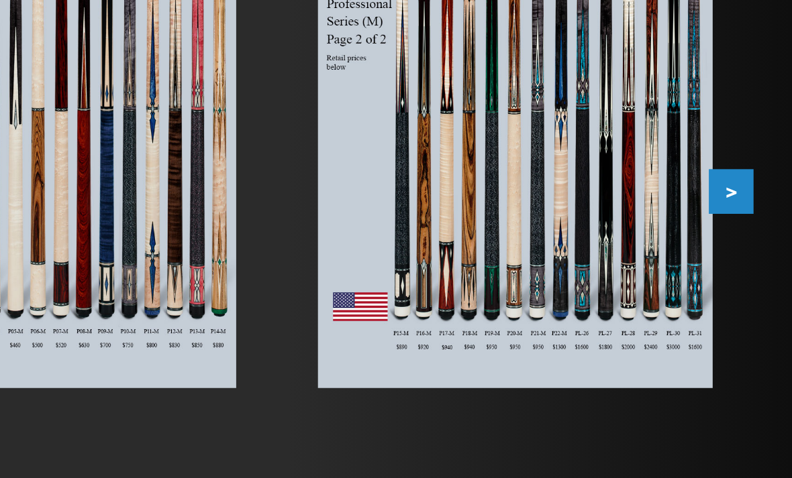
click at [748, 209] on button ">" at bounding box center [759, 220] width 23 height 23
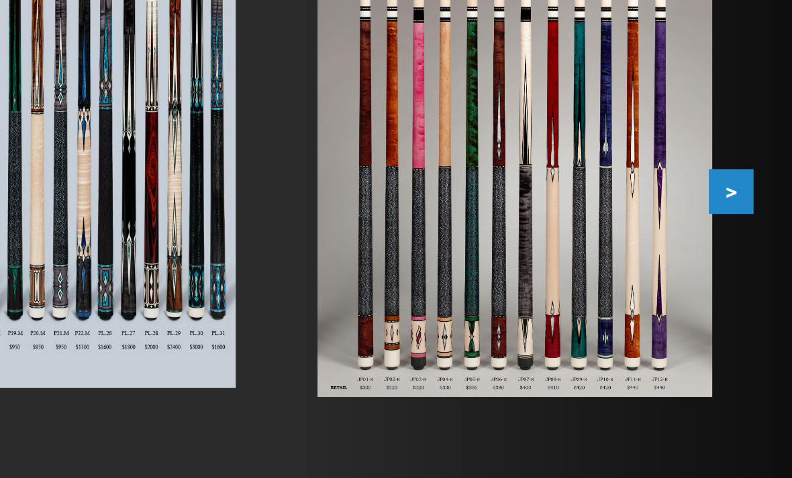
click at [748, 209] on button ">" at bounding box center [759, 220] width 23 height 23
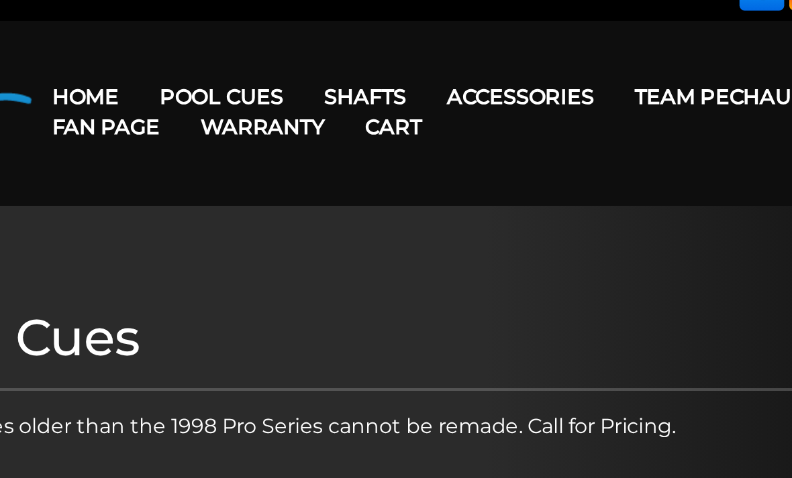
scroll to position [0, 0]
